Goal: Information Seeking & Learning: Check status

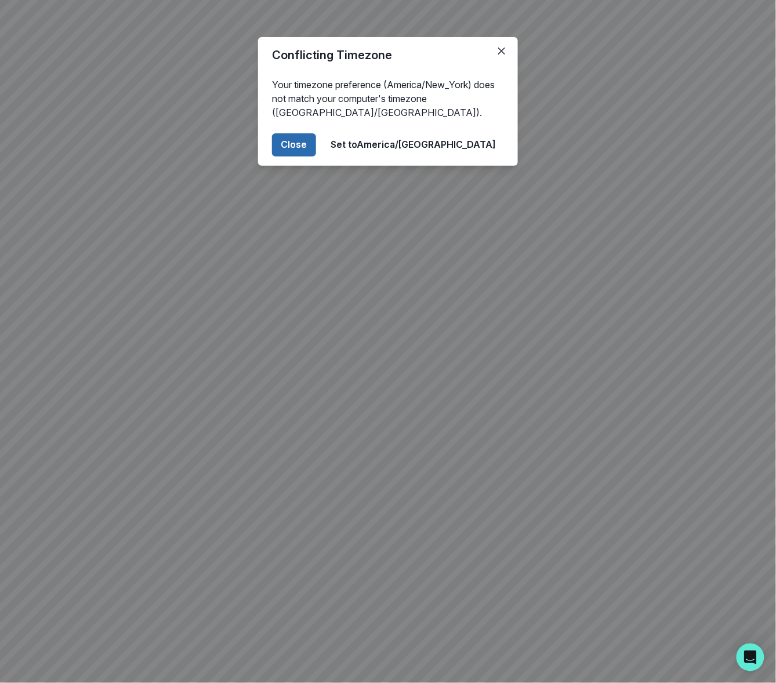
click at [316, 145] on button "Close" at bounding box center [294, 144] width 44 height 23
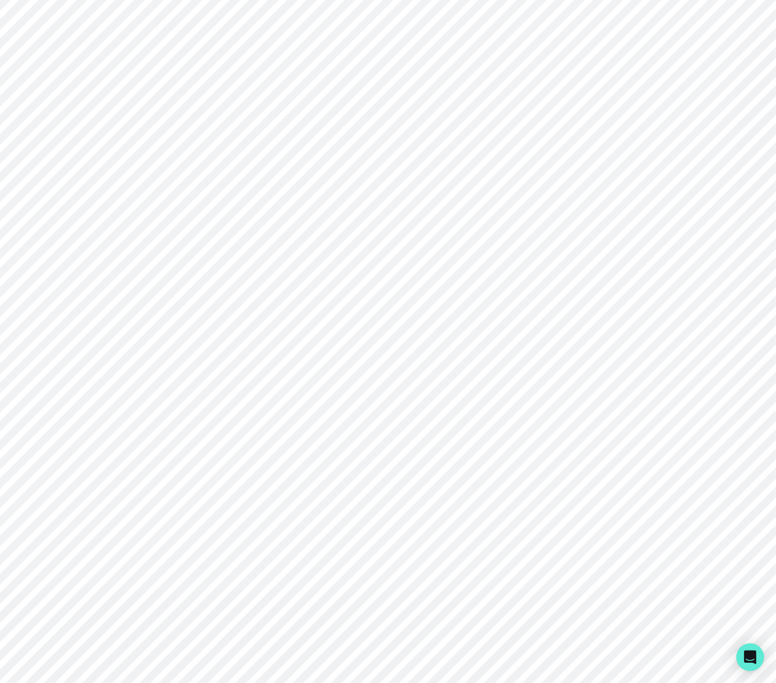
click at [56, 482] on p "Admin Data" at bounding box center [73, 486] width 48 height 9
click at [200, 148] on input "Search user by name or email" at bounding box center [460, 133] width 594 height 29
type input "[PERSON_NAME]"
click at [242, 254] on button "[PERSON_NAME]" at bounding box center [244, 248] width 75 height 12
click at [653, 328] on p "Matching Setup" at bounding box center [656, 335] width 48 height 28
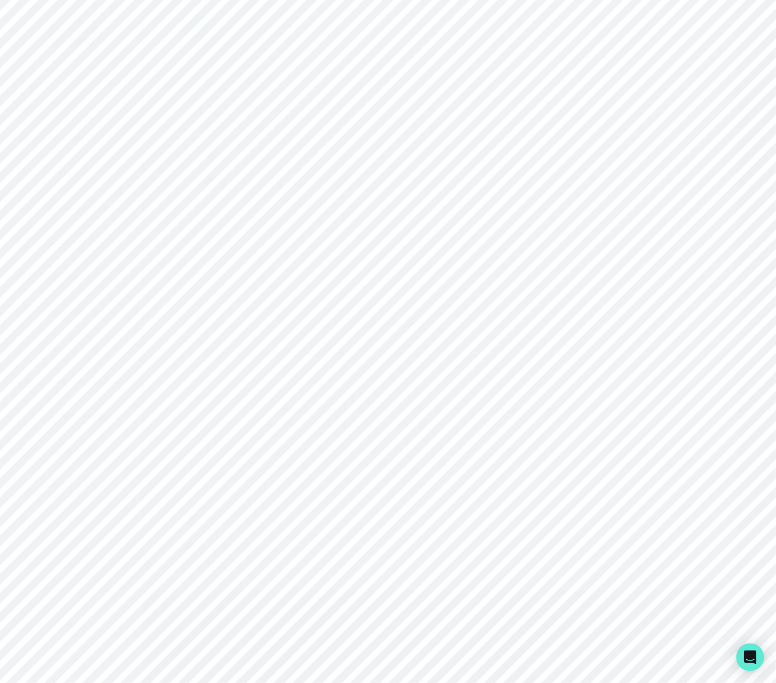
scroll to position [123, 0]
click at [730, 590] on icon "button" at bounding box center [733, 591] width 6 height 3
click at [81, 485] on p "Admin Data" at bounding box center [73, 486] width 48 height 9
click at [447, 77] on p "Engagement Proposals" at bounding box center [460, 79] width 103 height 28
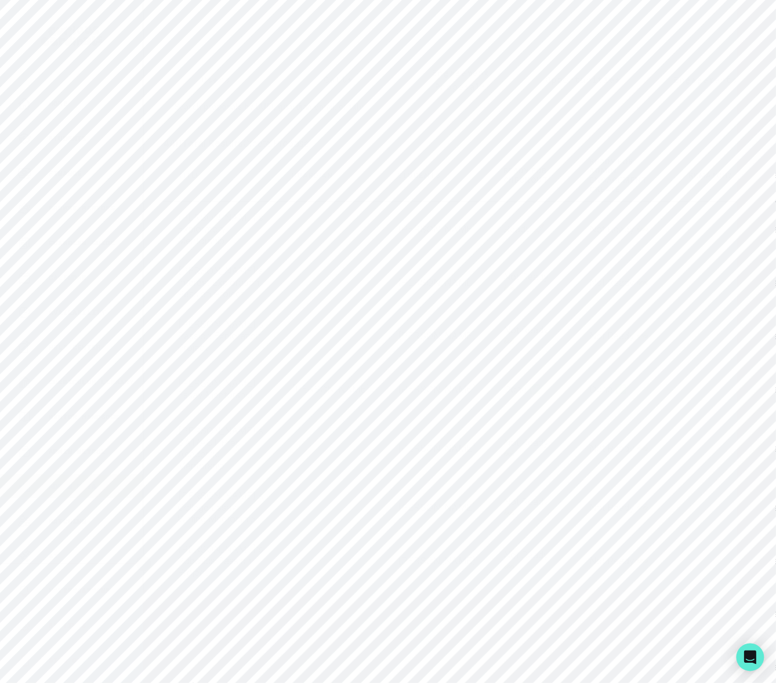
click at [221, 136] on input "Search proposals by UUID, guardian email, or title" at bounding box center [460, 121] width 594 height 29
paste input "[PERSON_NAME]'s Research Passion Project."
type input "[PERSON_NAME]'s Research Passion Project"
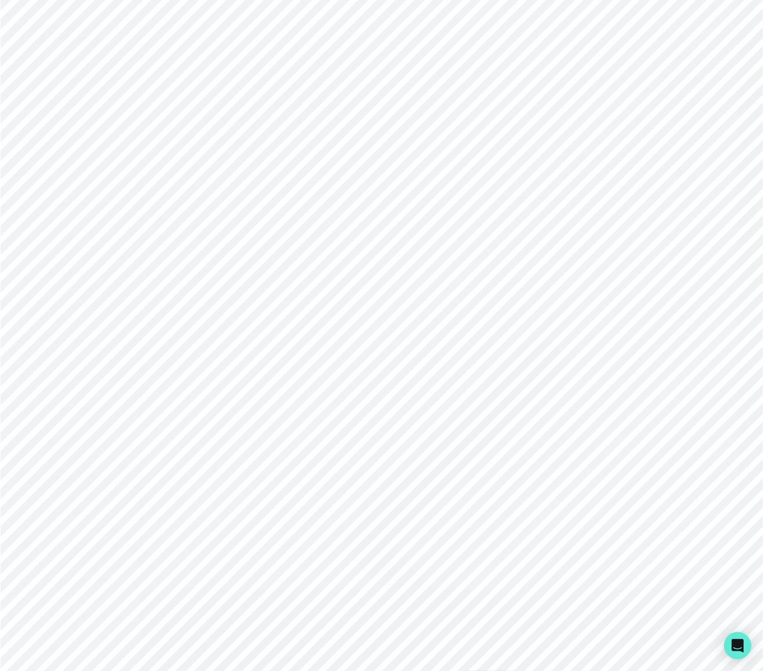
scroll to position [0, 177]
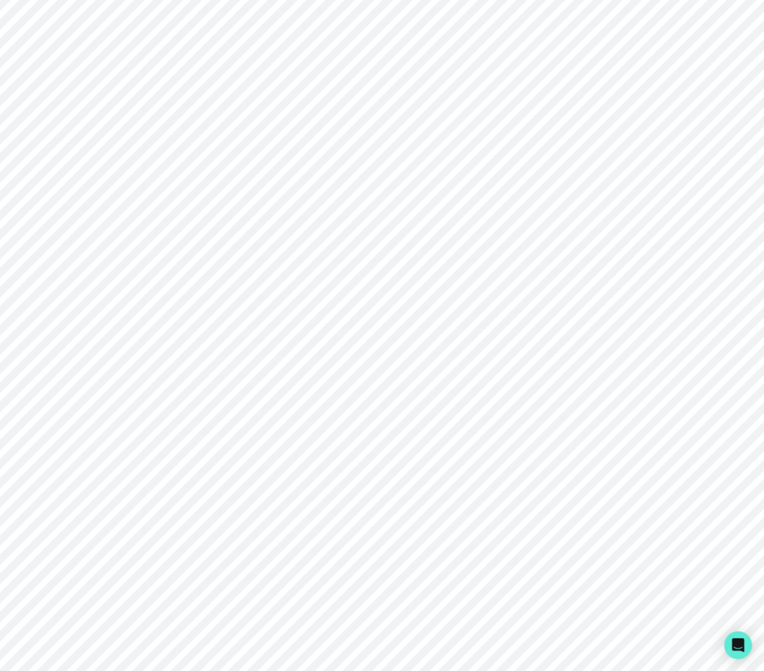
scroll to position [822, 0]
